Goal: Transaction & Acquisition: Purchase product/service

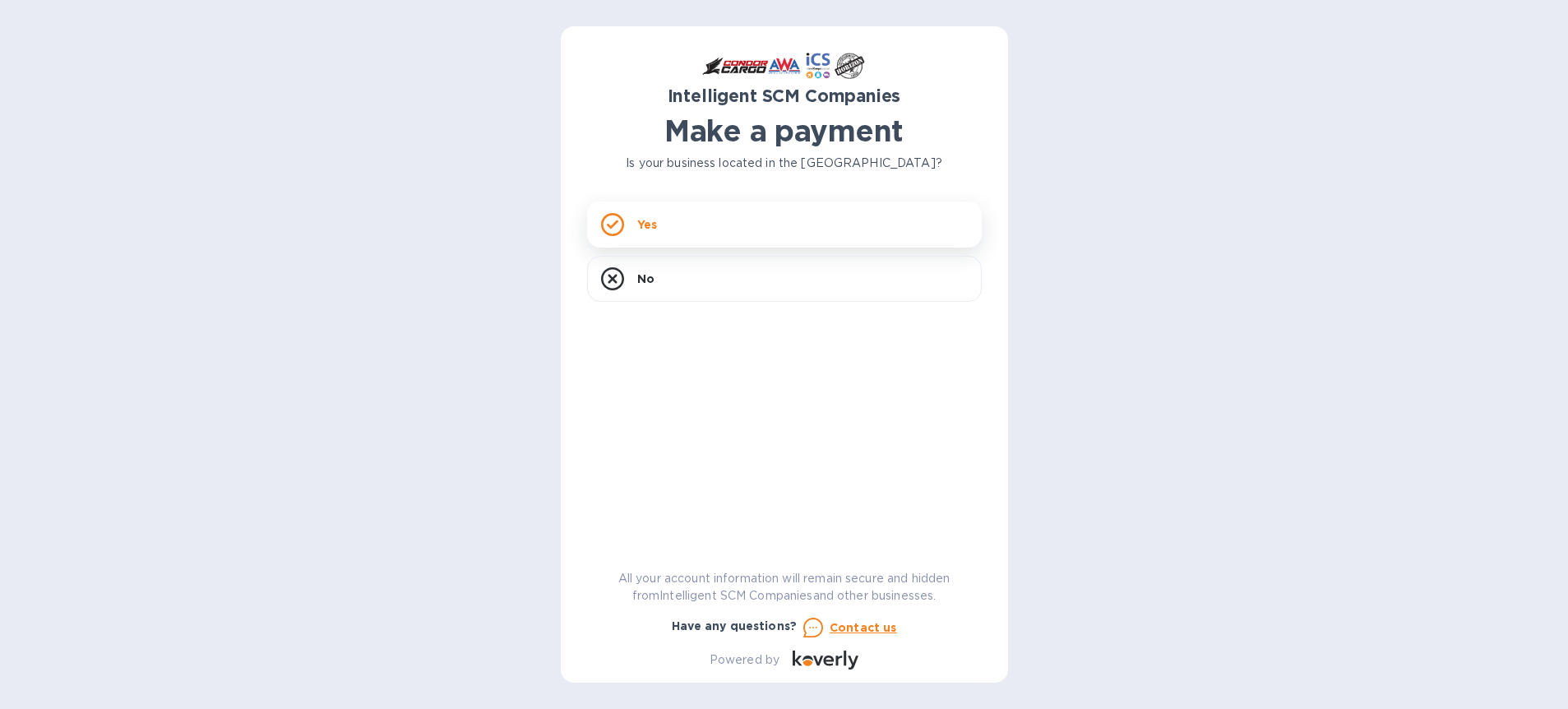
click at [678, 213] on div "Yes" at bounding box center [784, 225] width 395 height 46
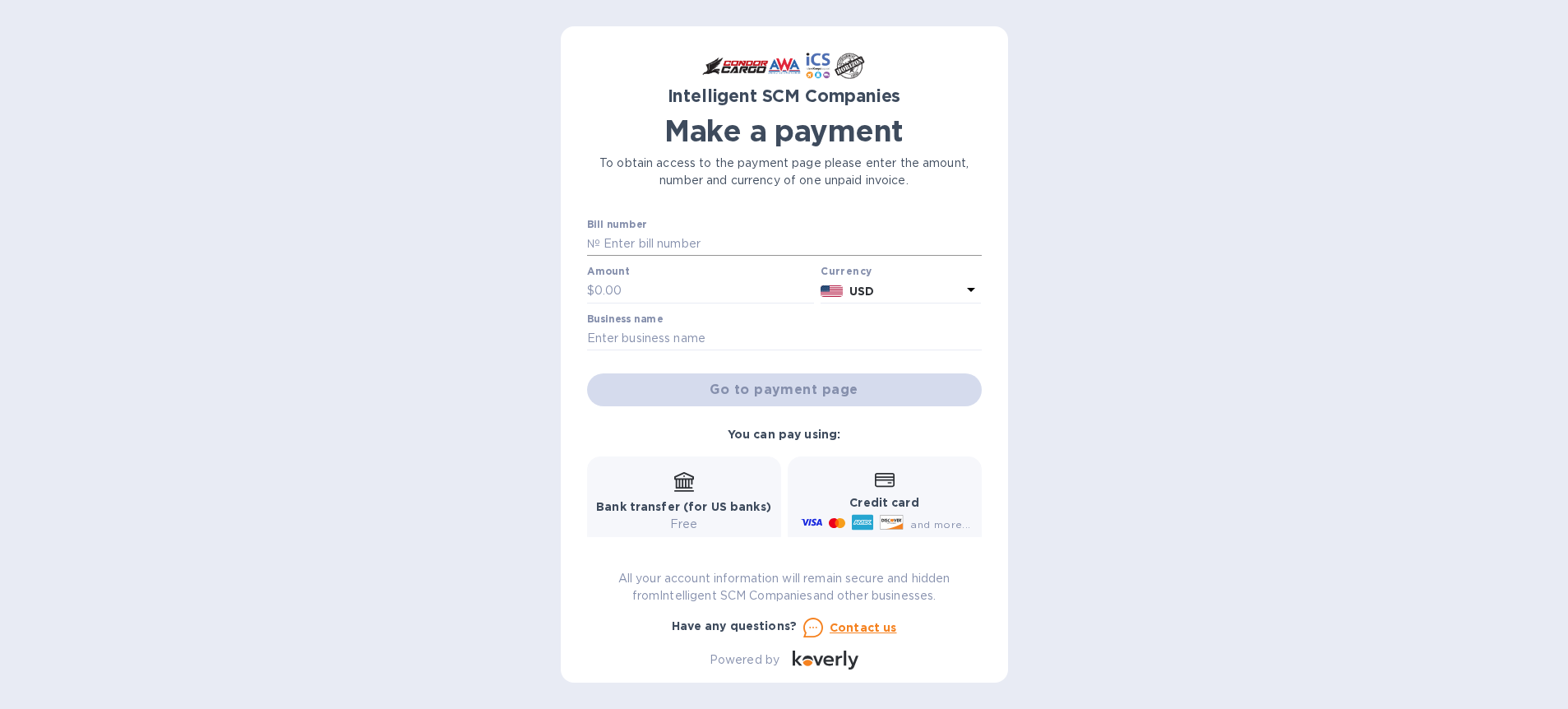
click at [759, 240] on input "text" at bounding box center [791, 244] width 382 height 25
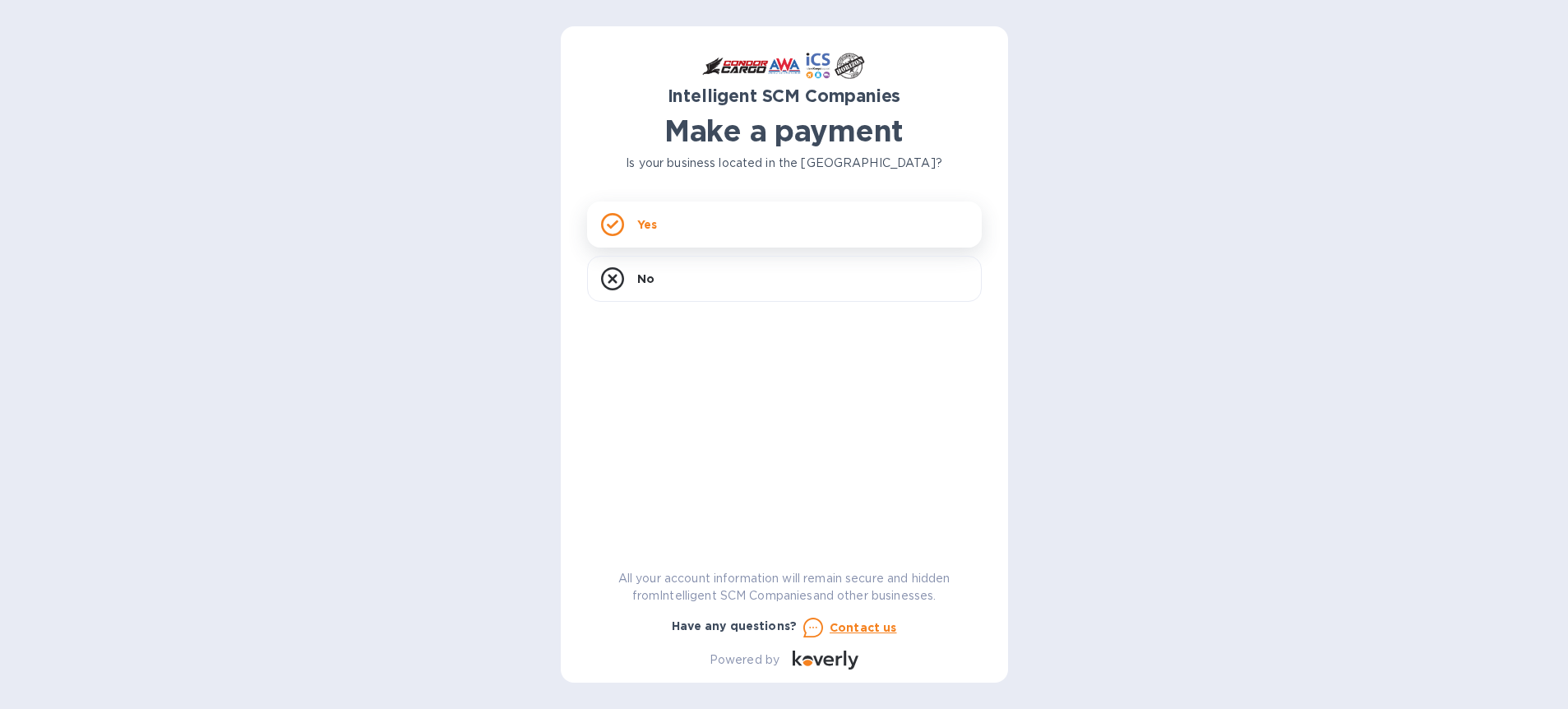
click at [922, 229] on div "Yes" at bounding box center [784, 225] width 395 height 46
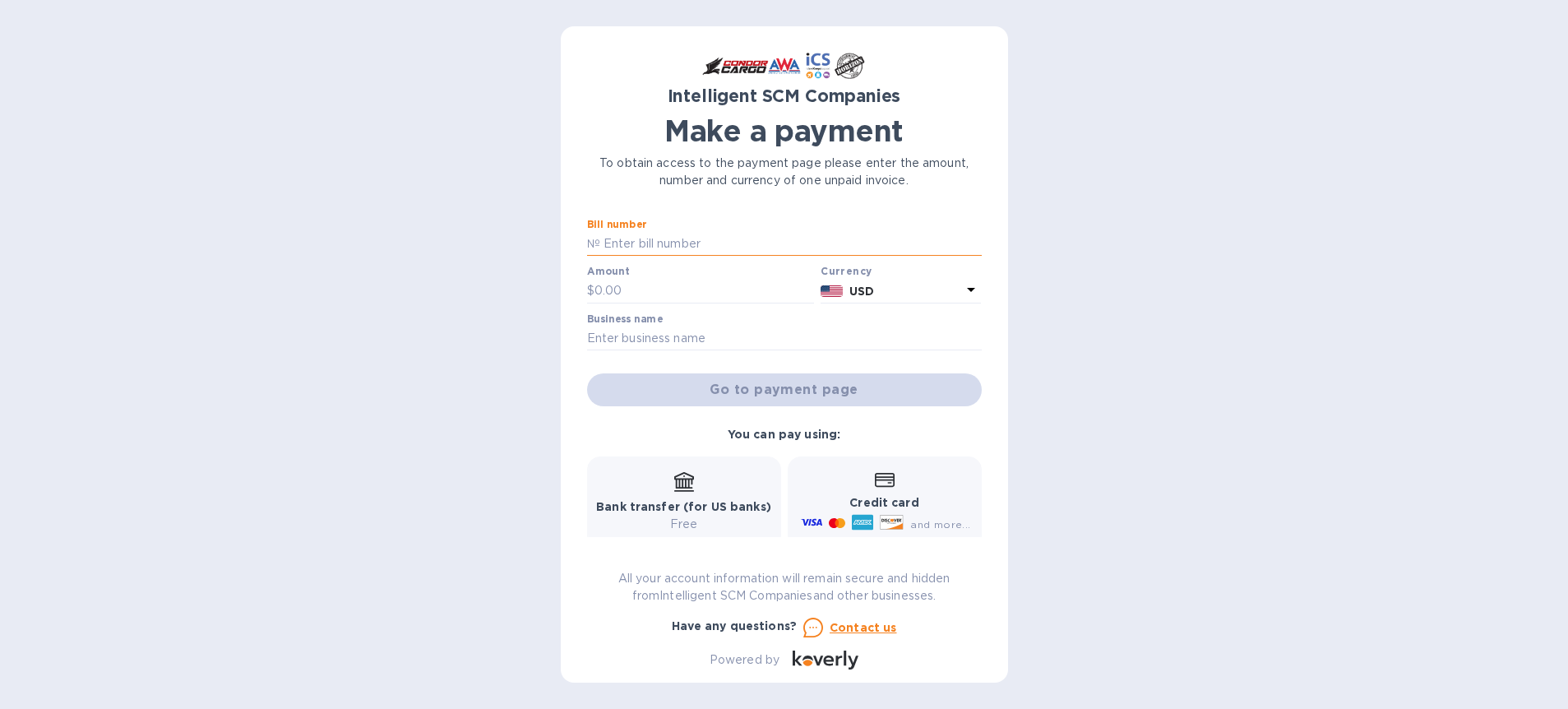
click at [623, 238] on input "text" at bounding box center [791, 244] width 382 height 25
paste input "S00514724/B"
type input "S00514724/B"
click at [624, 291] on input "text" at bounding box center [705, 290] width 220 height 25
type input "682"
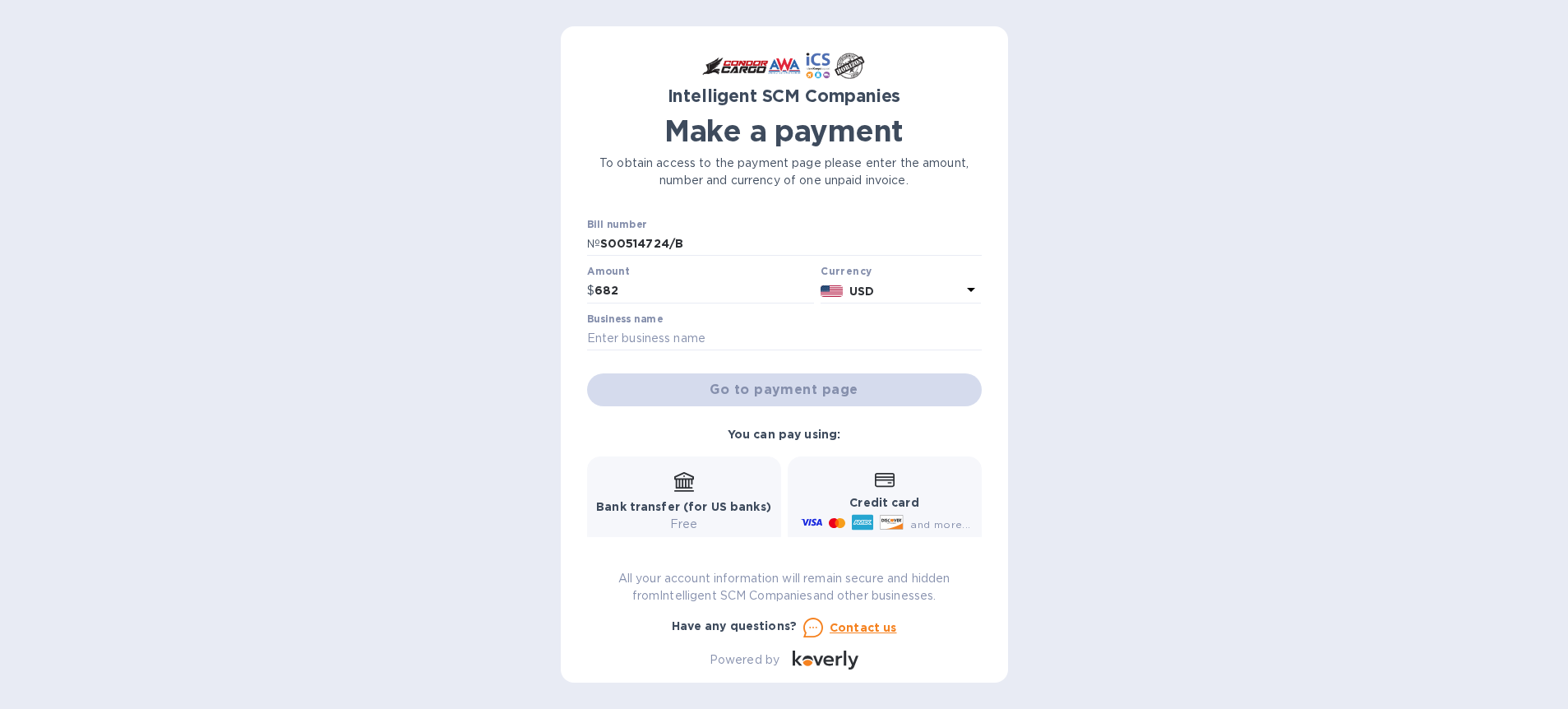
click at [839, 353] on div at bounding box center [784, 352] width 395 height 3
click at [839, 335] on input "text" at bounding box center [784, 339] width 395 height 25
type input "Mopars5150 Inc"
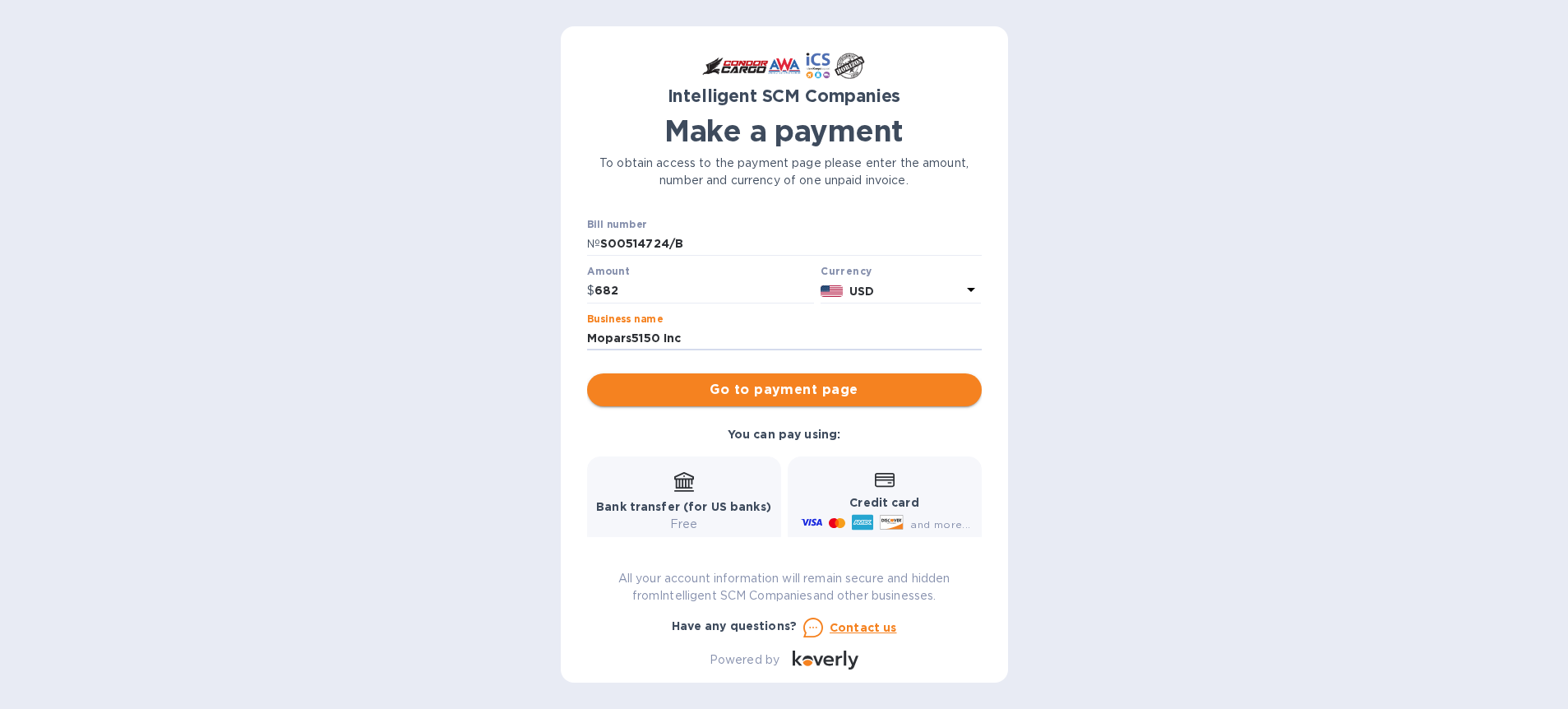
click at [819, 398] on span "Go to payment page" at bounding box center [784, 390] width 368 height 20
